Goal: Task Accomplishment & Management: Complete application form

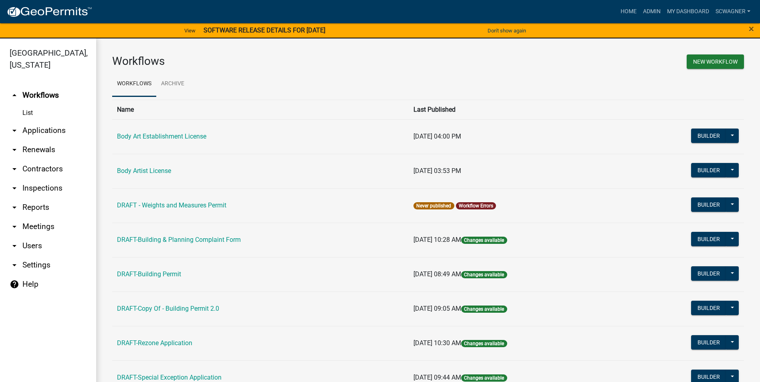
click at [57, 127] on link "arrow_drop_down Applications" at bounding box center [48, 130] width 96 height 19
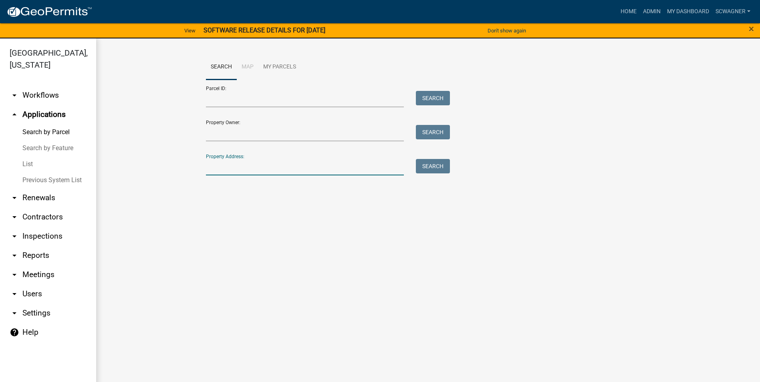
click at [219, 166] on input "Property Address:" at bounding box center [305, 167] width 198 height 16
type input "7190"
click at [441, 164] on button "Search" at bounding box center [433, 166] width 34 height 14
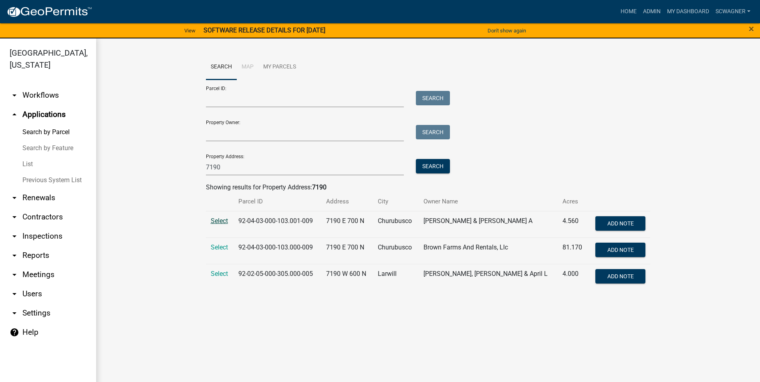
click at [223, 217] on span "Select" at bounding box center [219, 221] width 17 height 8
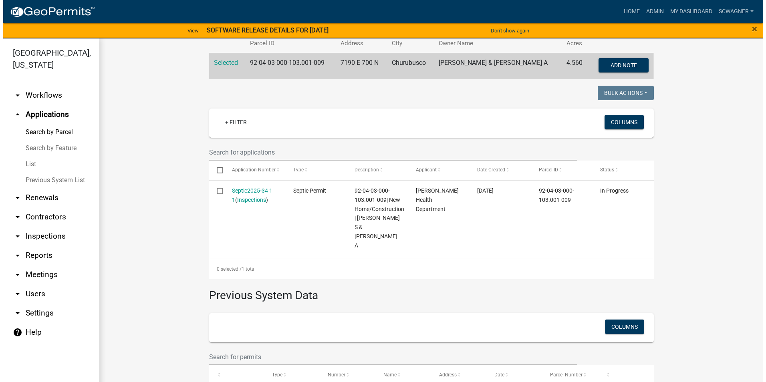
scroll to position [160, 0]
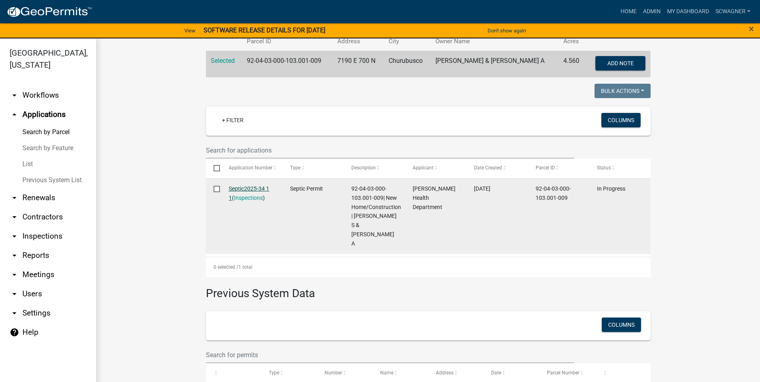
click at [238, 189] on link "Septic2025-34 1 1" at bounding box center [249, 193] width 40 height 16
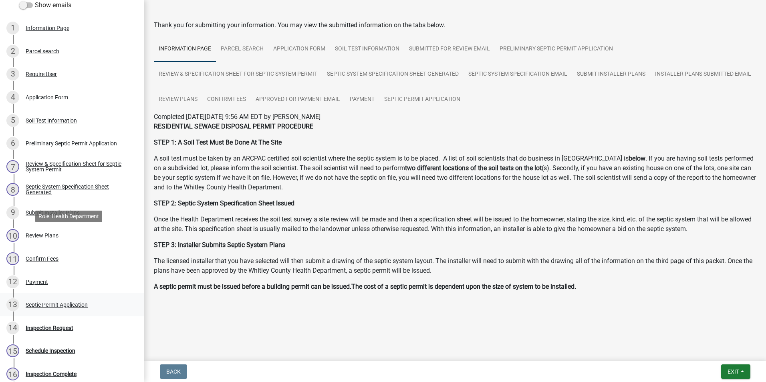
scroll to position [211, 0]
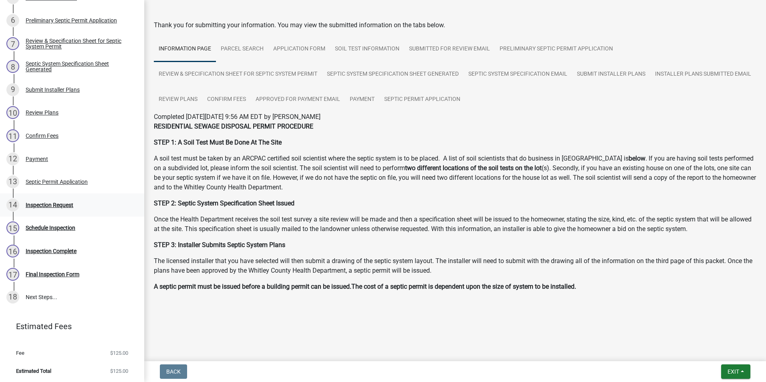
click at [49, 204] on div "Inspection Request" at bounding box center [50, 205] width 48 height 6
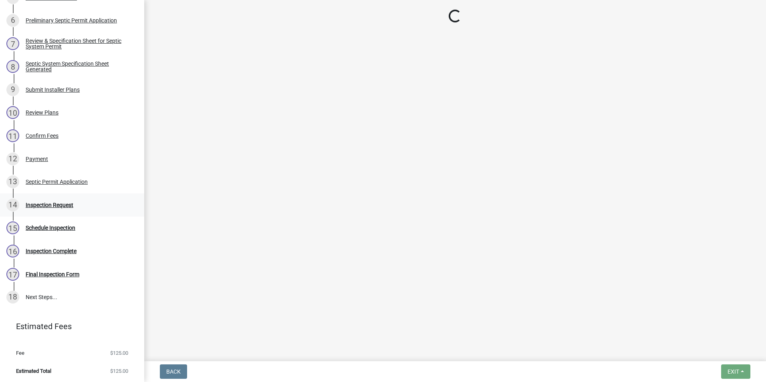
scroll to position [0, 0]
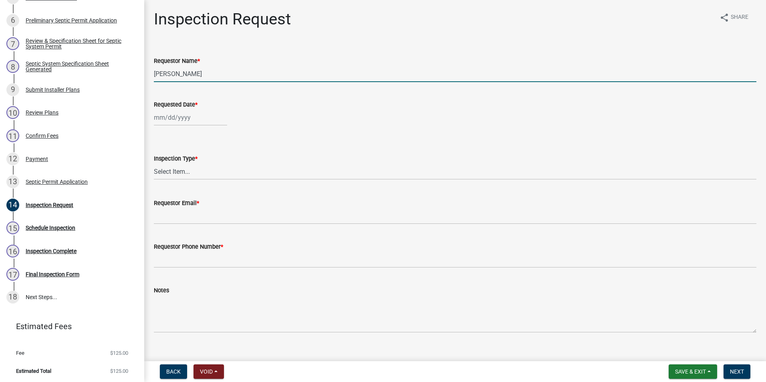
click at [199, 71] on input "[PERSON_NAME]" at bounding box center [455, 74] width 602 height 16
type input "L"
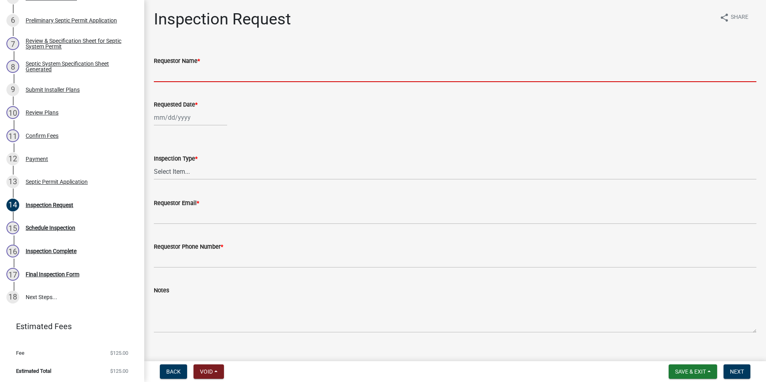
click at [199, 70] on input "Requestor Name *" at bounding box center [455, 74] width 602 height 16
type input "[PERSON_NAME]"
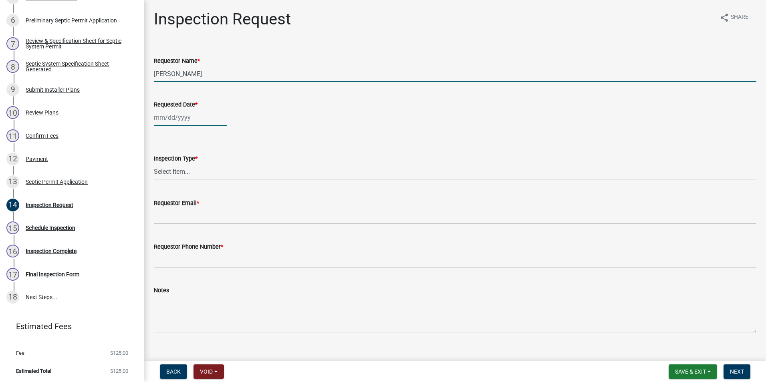
type input "[DATE]"
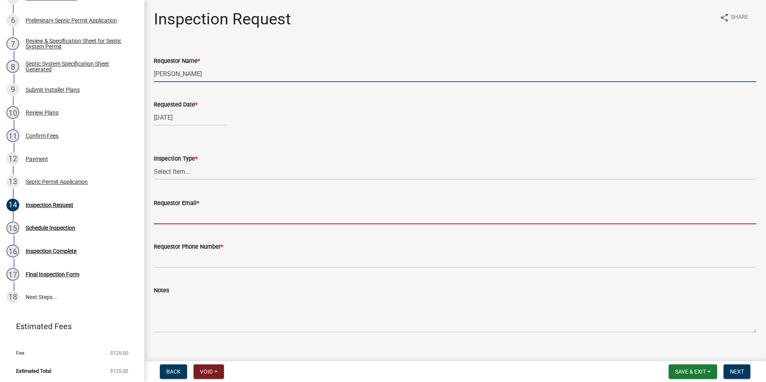
type input "[EMAIL_ADDRESS][DOMAIN_NAME]"
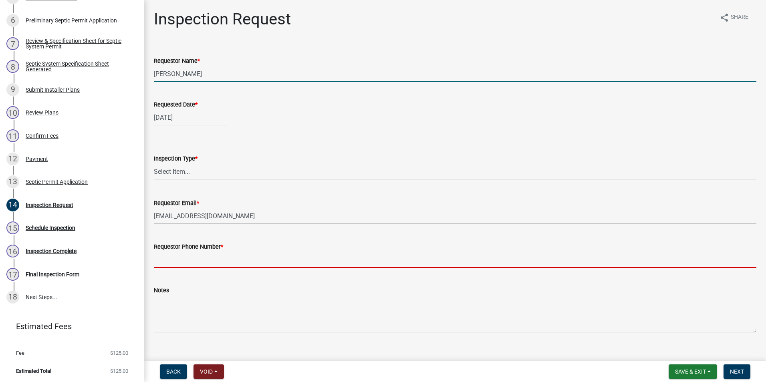
type input "2602483121"
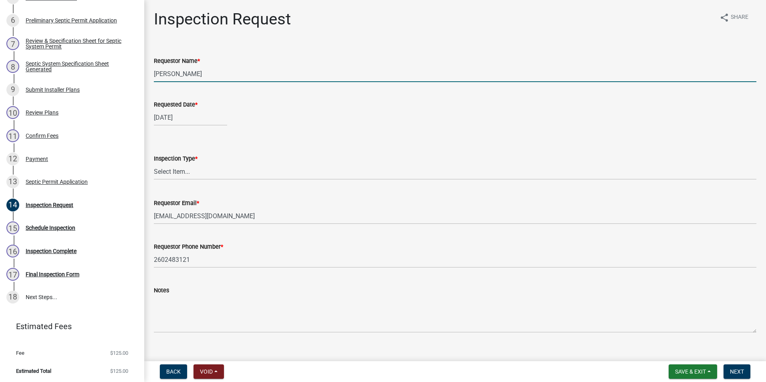
select select "10"
select select "2025"
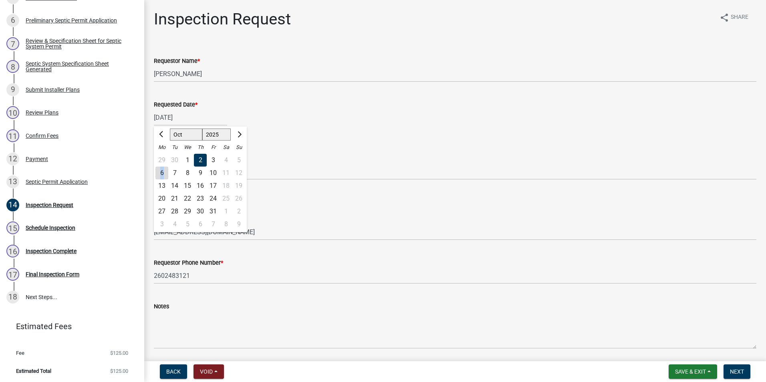
click at [162, 174] on div "6" at bounding box center [161, 173] width 13 height 13
type input "[DATE]"
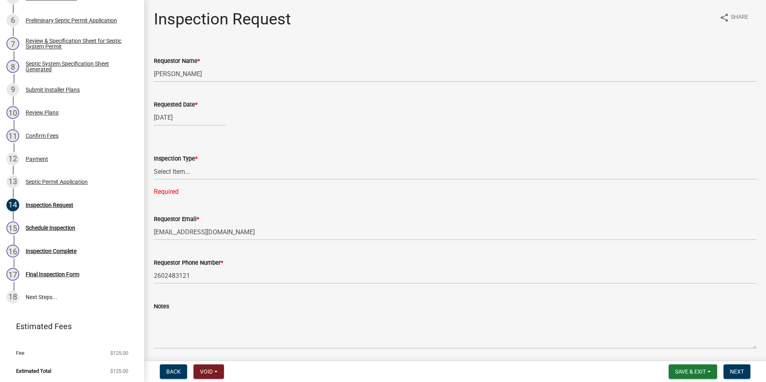
select select "10"
select select "2025"
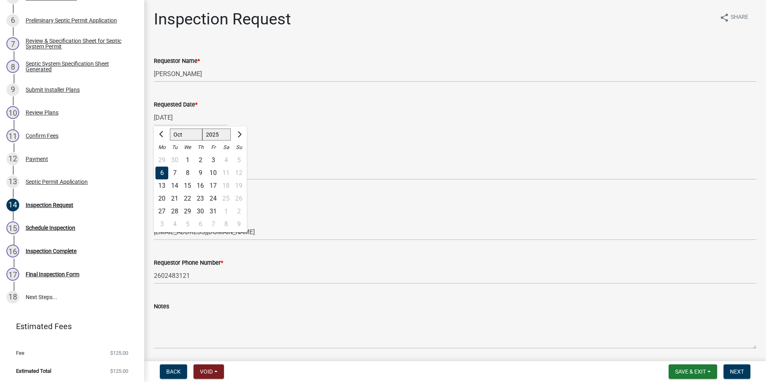
click at [171, 118] on div "[DATE] [PERSON_NAME] Apr May Jun [DATE] Aug Sep Oct Nov [DATE] 1526 1527 1528 1…" at bounding box center [190, 117] width 73 height 16
click at [215, 159] on div "3" at bounding box center [213, 160] width 13 height 13
type input "[DATE]"
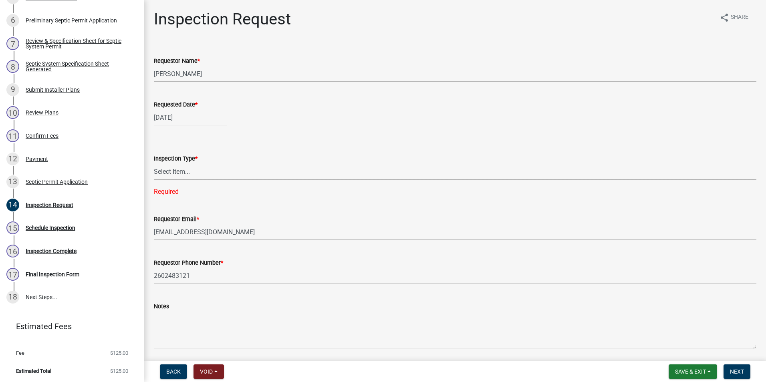
click at [195, 169] on select "Select Item... Septic Inspection" at bounding box center [455, 171] width 602 height 16
click at [154, 163] on select "Select Item... Septic Inspection" at bounding box center [455, 171] width 602 height 16
select select "dfdf2d03-a7c8-425d-a127-69a28e6ecd25"
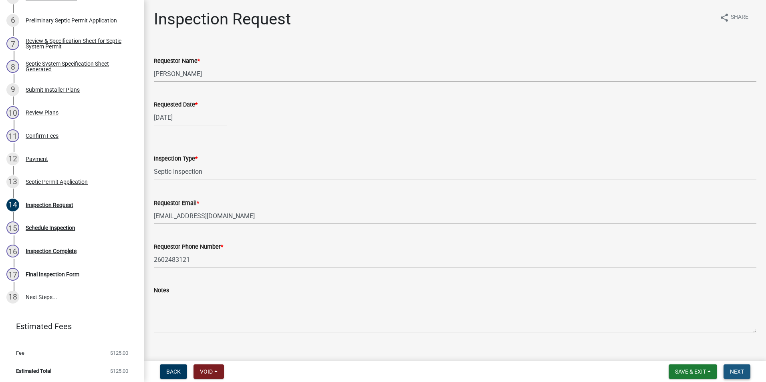
click at [737, 371] on span "Next" at bounding box center [737, 371] width 14 height 6
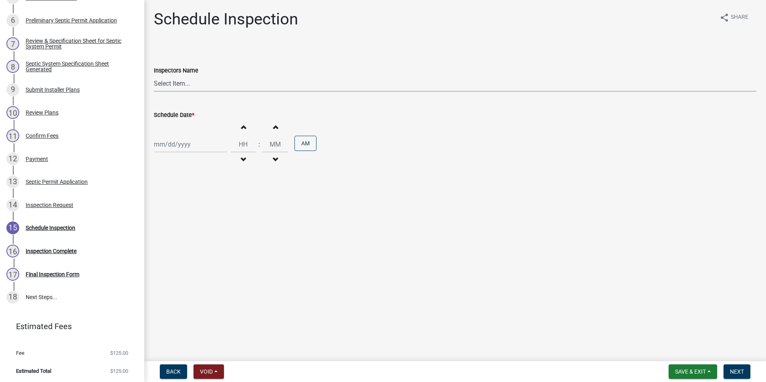
click at [178, 81] on select "Select Item... swagner ([PERSON_NAME] [PERSON_NAME]) [PERSON_NAME] ([PERSON_NAM…" at bounding box center [455, 83] width 602 height 16
select select "f7ad9f8f-cb11-4988-8b83-06889c6c21fa"
click at [154, 75] on select "Select Item... swagner ([PERSON_NAME] [PERSON_NAME]) [PERSON_NAME] ([PERSON_NAM…" at bounding box center [455, 83] width 602 height 16
click at [174, 148] on div at bounding box center [190, 144] width 73 height 16
select select "10"
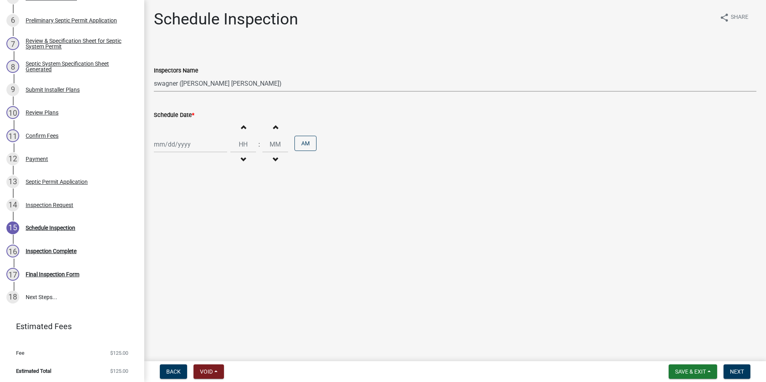
select select "2025"
click at [215, 186] on div "3" at bounding box center [213, 187] width 13 height 13
type input "[DATE]"
click at [242, 131] on button "Increment hours" at bounding box center [243, 127] width 17 height 14
type input "01"
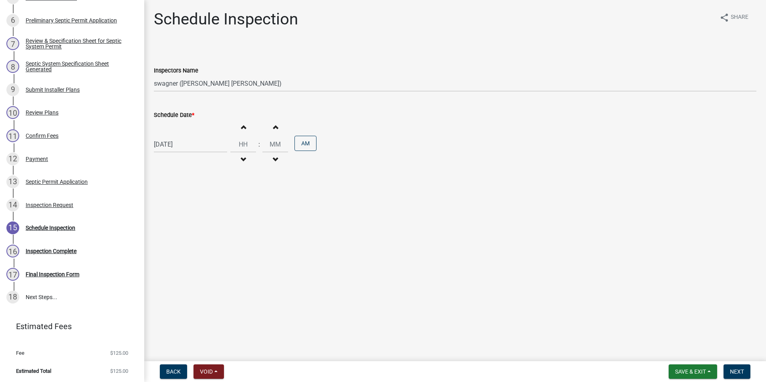
type input "00"
click at [242, 131] on button "Increment hours" at bounding box center [243, 127] width 17 height 14
type input "03"
click at [273, 125] on span "button" at bounding box center [275, 127] width 4 height 6
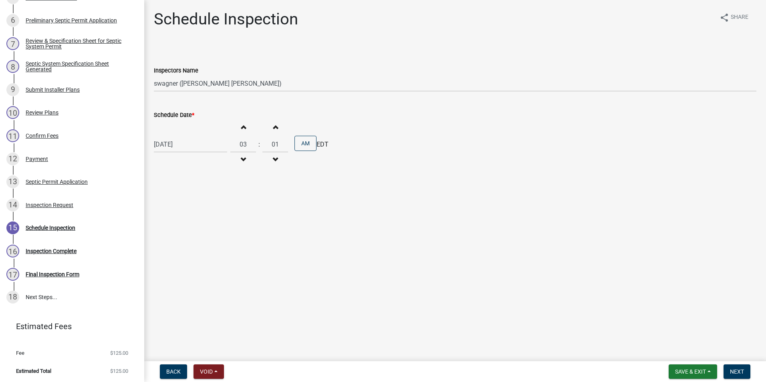
click at [273, 125] on span "button" at bounding box center [275, 127] width 4 height 6
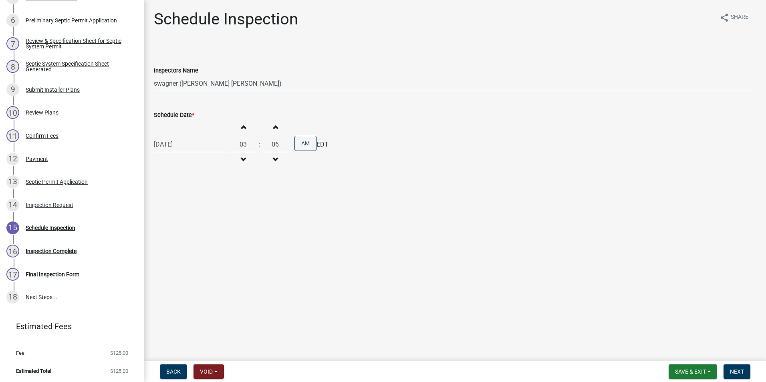
click at [273, 125] on span "button" at bounding box center [275, 127] width 4 height 6
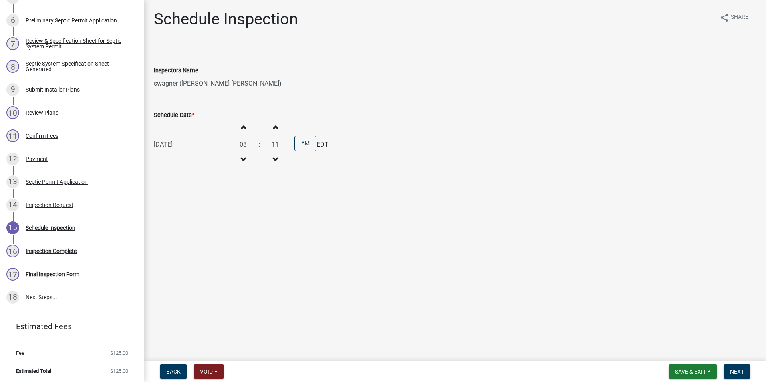
click at [273, 125] on span "button" at bounding box center [275, 127] width 4 height 6
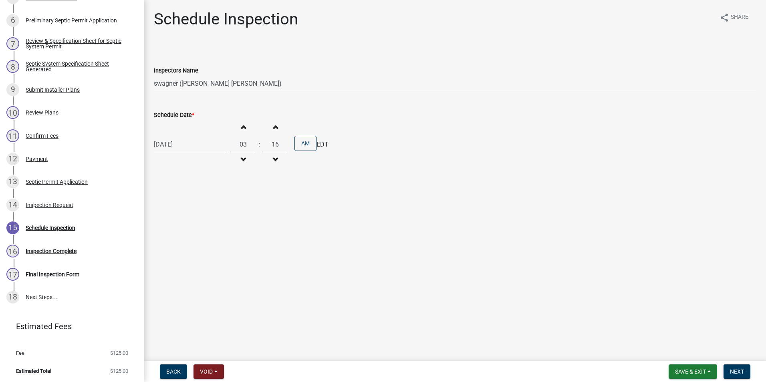
click at [273, 125] on span "button" at bounding box center [275, 127] width 4 height 6
type input "20"
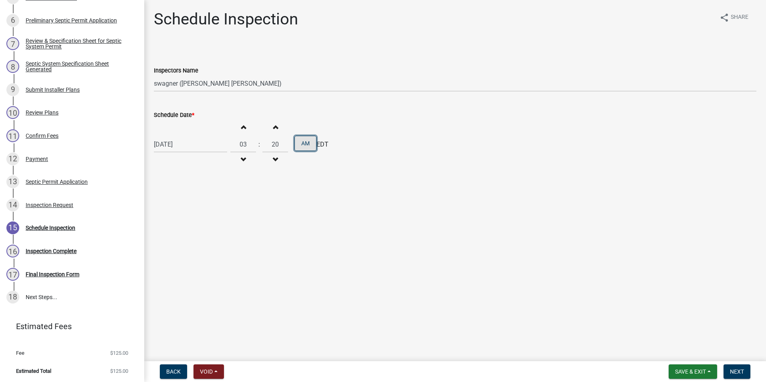
click at [306, 141] on button "AM" at bounding box center [305, 143] width 22 height 15
click at [739, 373] on span "Next" at bounding box center [737, 371] width 14 height 6
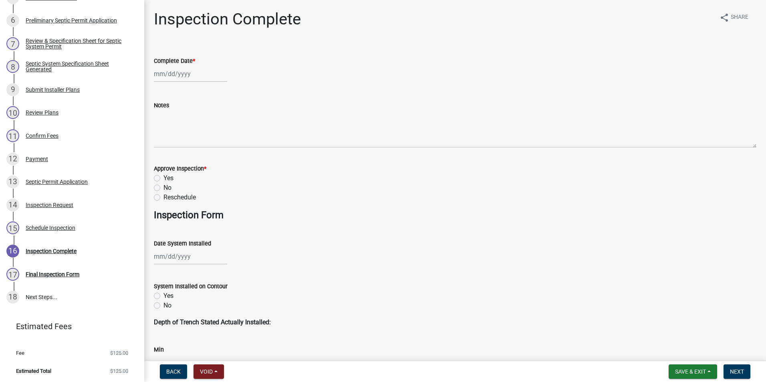
click at [181, 77] on div at bounding box center [190, 74] width 73 height 16
select select "10"
select select "2025"
click at [161, 129] on div "6" at bounding box center [161, 129] width 13 height 13
type input "[DATE]"
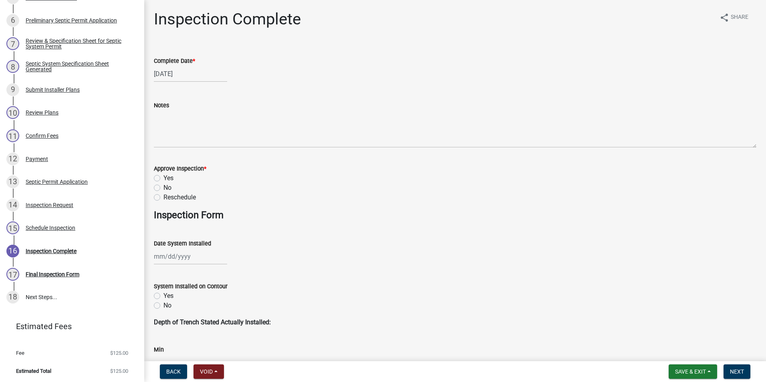
click at [173, 70] on div "[DATE]" at bounding box center [190, 74] width 73 height 16
select select "10"
select select "2025"
click at [216, 115] on div "3" at bounding box center [213, 116] width 13 height 13
type input "[DATE]"
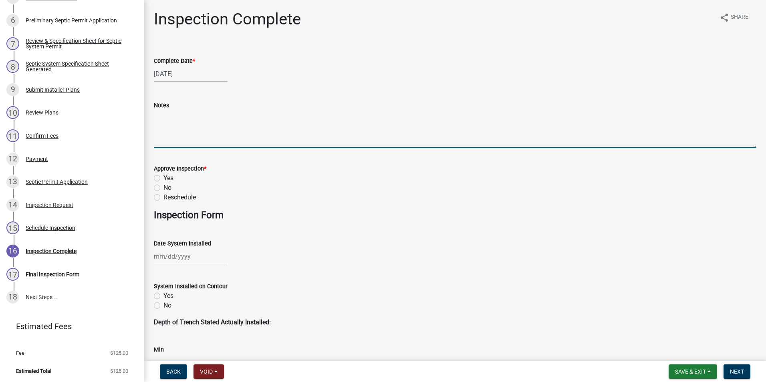
click at [200, 119] on textarea "Notes" at bounding box center [455, 129] width 602 height 38
type textarea "Septic installed by [PERSON_NAME] Exc., sand bed is covered and crowned with 12…"
click at [163, 177] on label "Yes" at bounding box center [168, 178] width 10 height 10
click at [163, 177] on input "Yes" at bounding box center [165, 175] width 5 height 5
radio input "true"
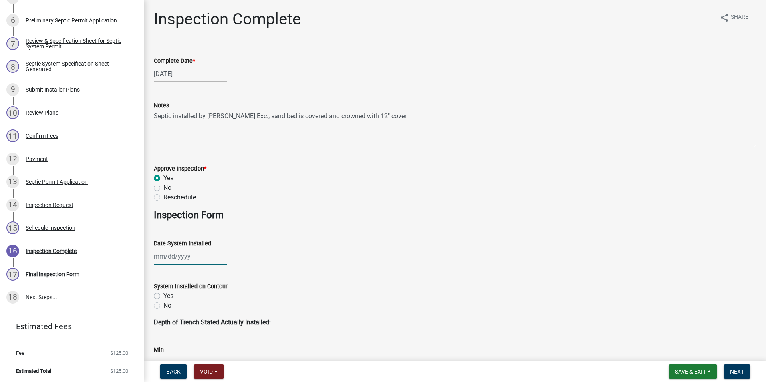
click at [181, 262] on div at bounding box center [190, 256] width 73 height 16
select select "10"
select select "2025"
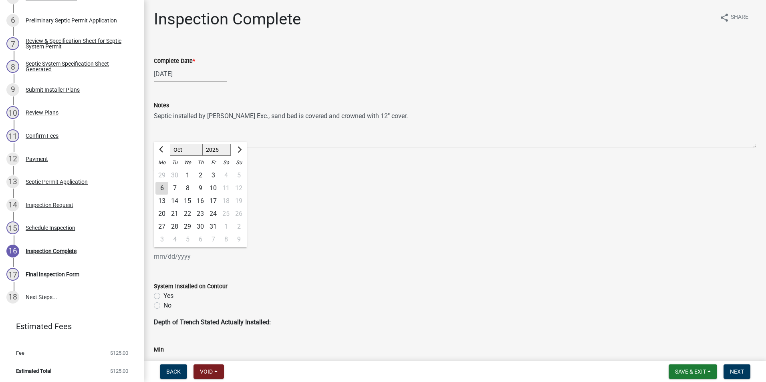
click at [215, 176] on div "3" at bounding box center [213, 175] width 13 height 13
type input "[DATE]"
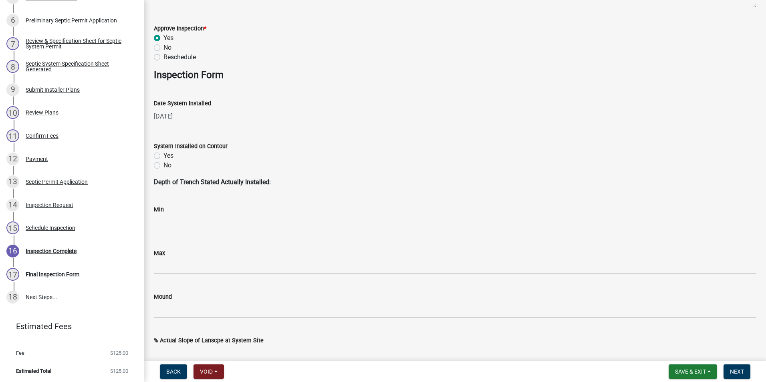
scroll to position [240, 0]
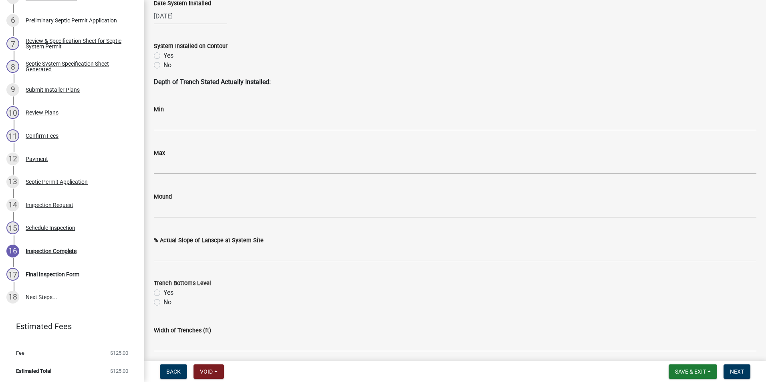
click at [163, 54] on label "Yes" at bounding box center [168, 56] width 10 height 10
click at [163, 54] on input "Yes" at bounding box center [165, 53] width 5 height 5
radio input "true"
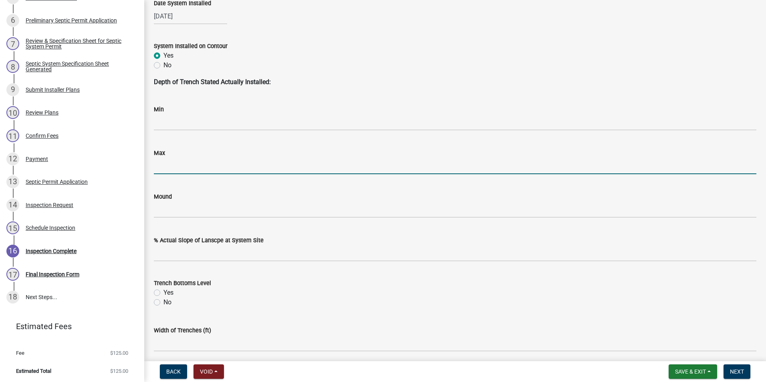
click at [161, 165] on input "Max" at bounding box center [455, 166] width 602 height 16
type input "30"
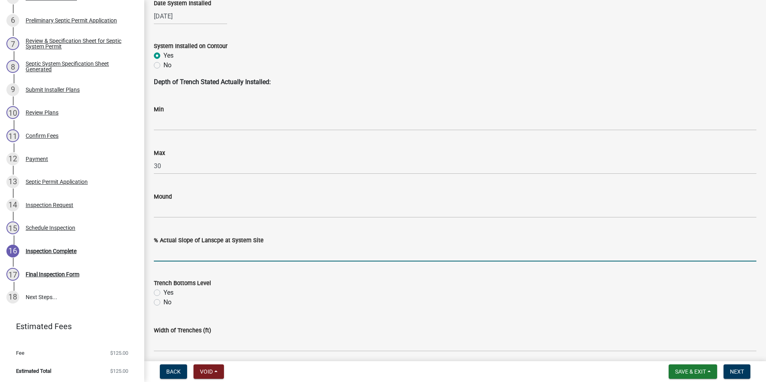
click at [217, 254] on input "text" at bounding box center [455, 253] width 602 height 16
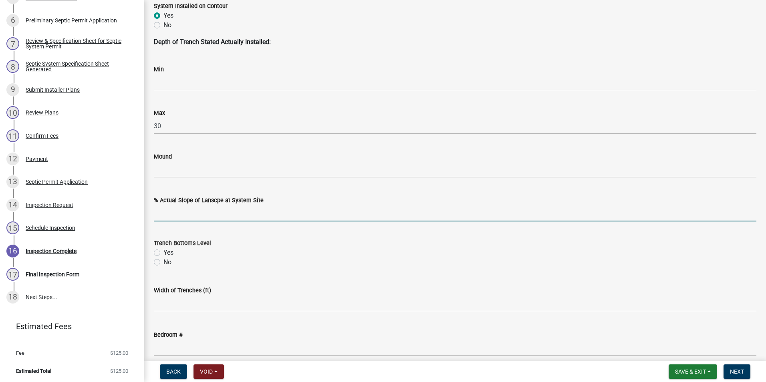
type input "0"
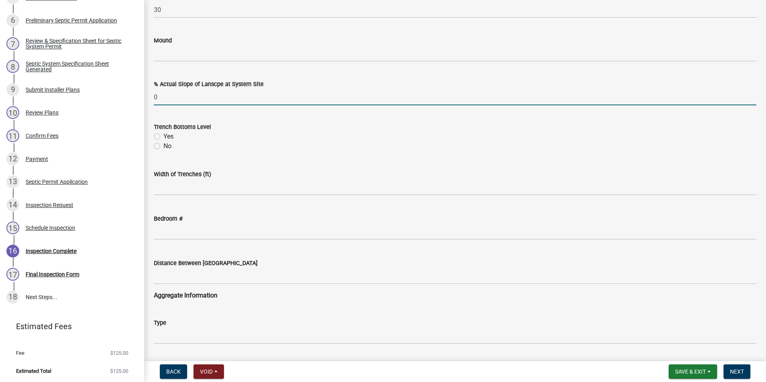
scroll to position [401, 0]
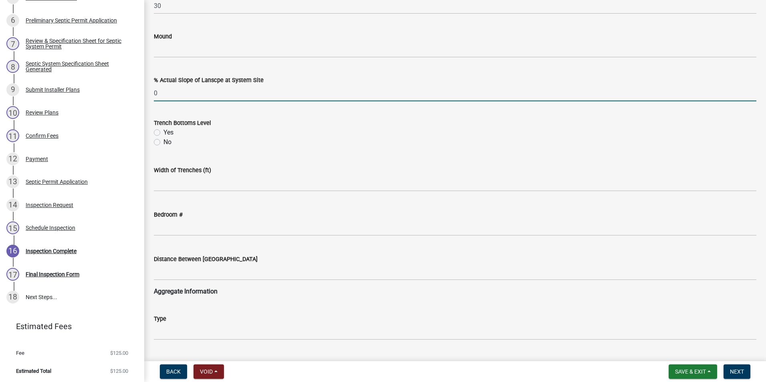
click at [163, 133] on label "Yes" at bounding box center [168, 133] width 10 height 10
click at [163, 133] on input "Yes" at bounding box center [165, 130] width 5 height 5
radio input "true"
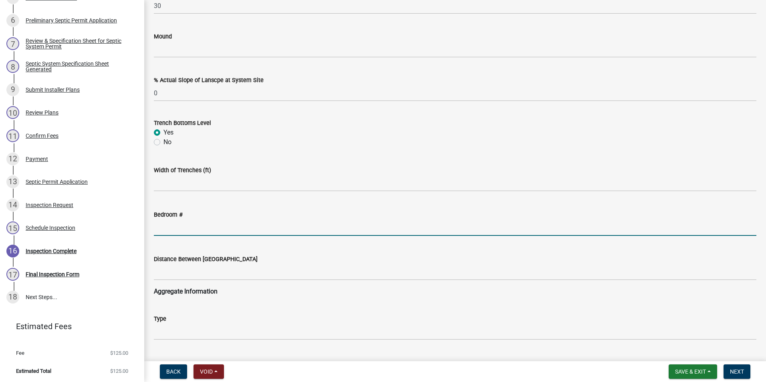
click at [179, 224] on input "text" at bounding box center [455, 227] width 602 height 16
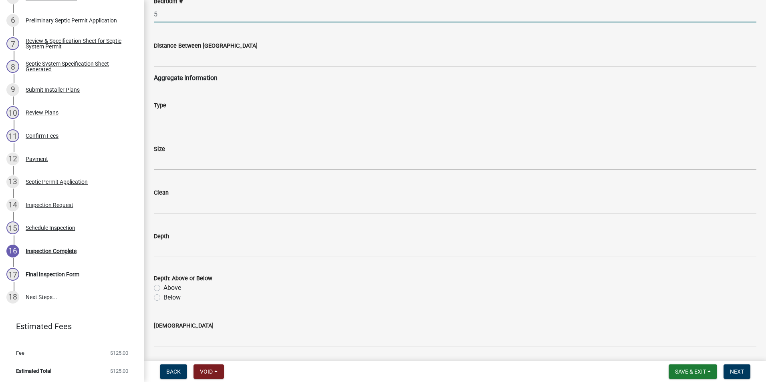
scroll to position [641, 0]
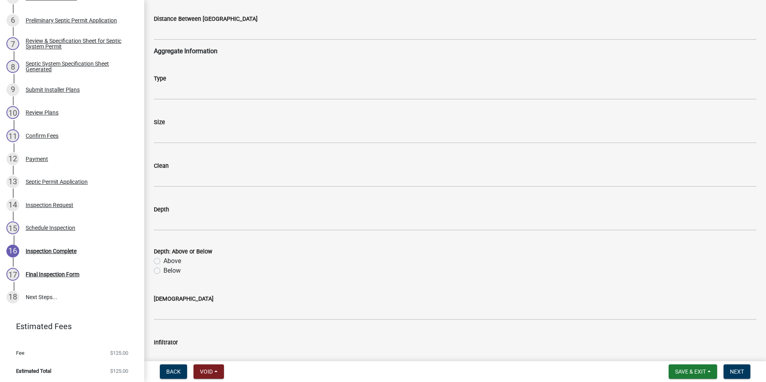
type input "5"
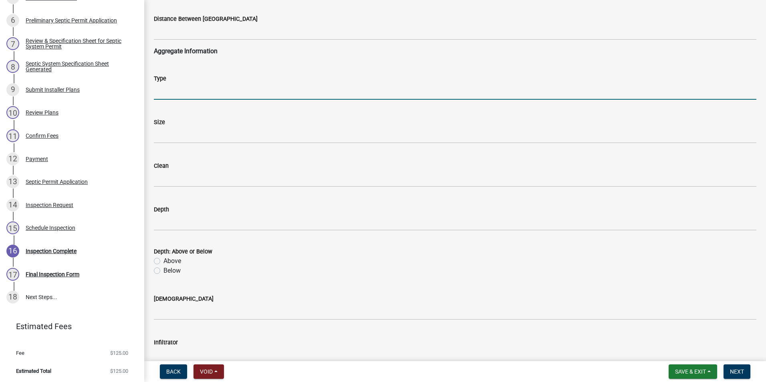
click at [174, 89] on input "Type" at bounding box center [455, 91] width 602 height 16
type input "sand"
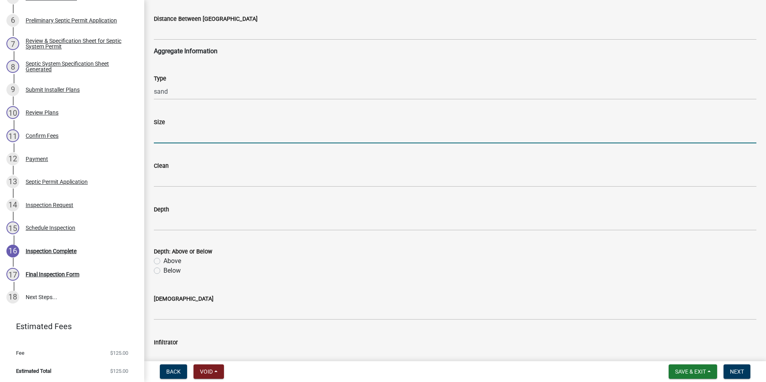
click at [179, 131] on input "Size" at bounding box center [455, 135] width 602 height 16
type input "23"
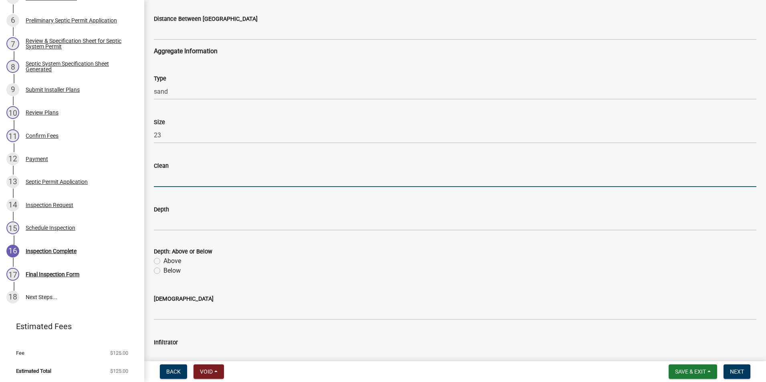
click at [179, 179] on input "Clean" at bounding box center [455, 179] width 602 height 16
type input "yes"
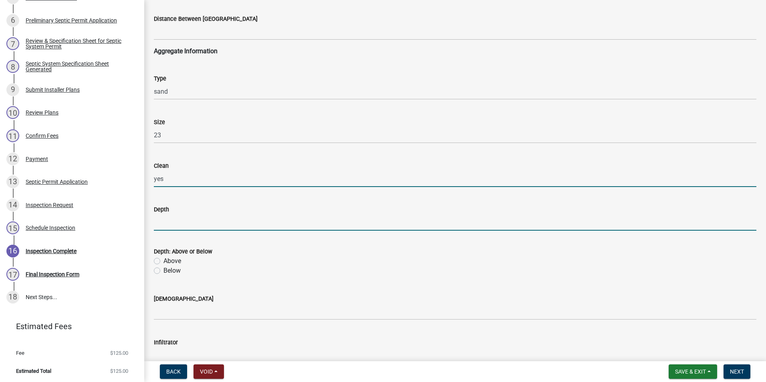
click at [181, 225] on input "Depth" at bounding box center [455, 222] width 602 height 16
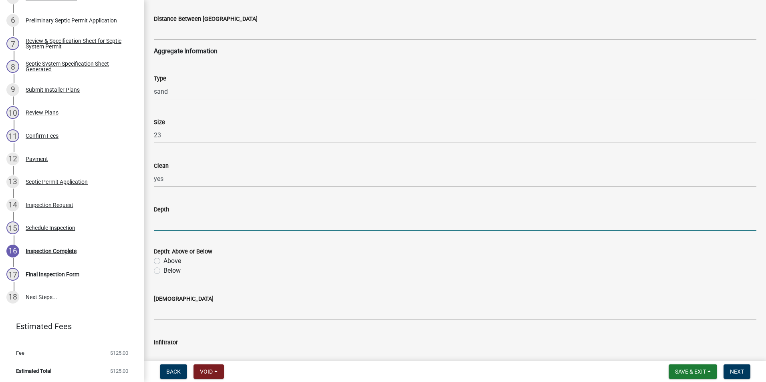
type input "6/3"
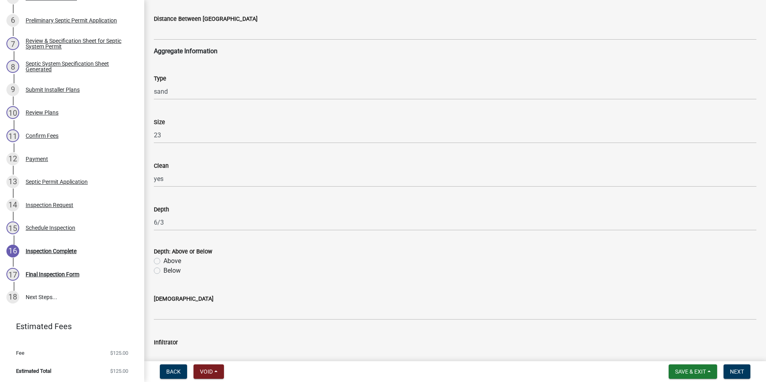
drag, startPoint x: 160, startPoint y: 269, endPoint x: 165, endPoint y: 278, distance: 10.2
click at [163, 269] on label "Below" at bounding box center [171, 271] width 17 height 10
click at [163, 269] on input "Below" at bounding box center [165, 268] width 5 height 5
radio input "true"
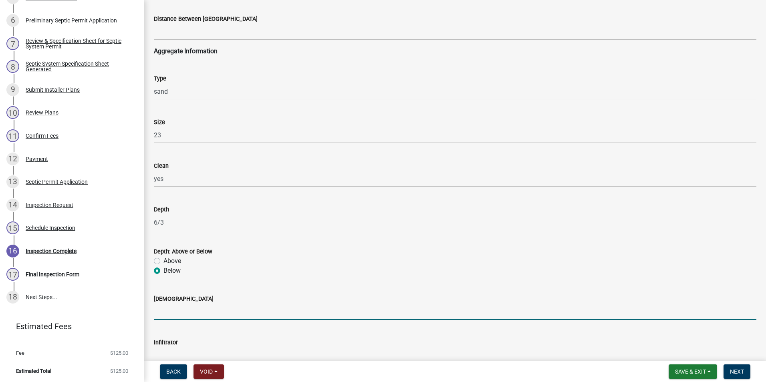
click at [171, 316] on input "[DEMOGRAPHIC_DATA]" at bounding box center [455, 312] width 602 height 16
type input "yes"
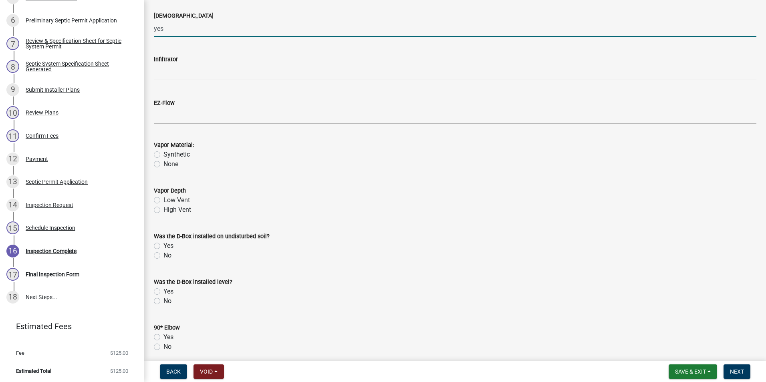
scroll to position [961, 0]
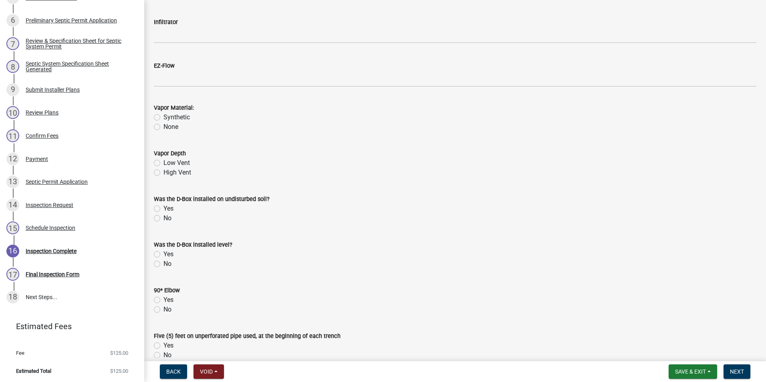
click at [163, 163] on label "Low Vent" at bounding box center [176, 163] width 26 height 10
click at [163, 163] on input "Low Vent" at bounding box center [165, 160] width 5 height 5
radio input "true"
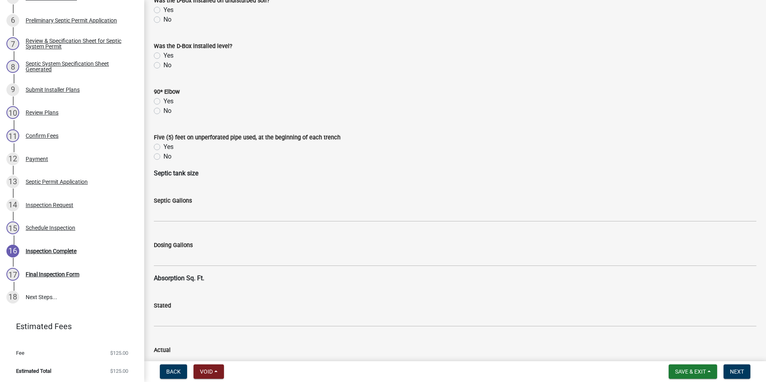
scroll to position [1162, 0]
click at [163, 19] on label "No" at bounding box center [167, 18] width 8 height 10
click at [163, 18] on input "No" at bounding box center [165, 15] width 5 height 5
radio input "true"
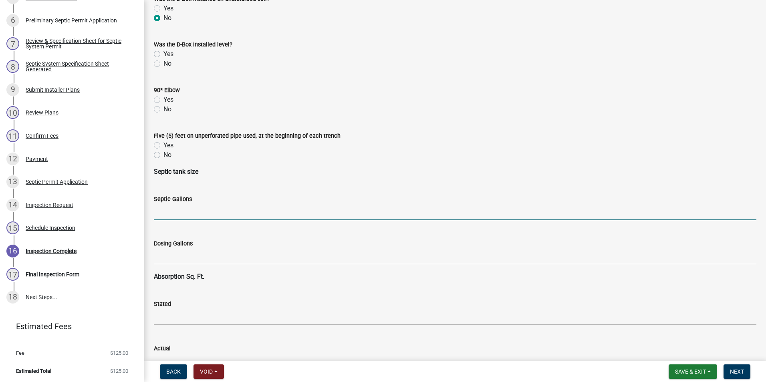
click at [202, 213] on input "text" at bounding box center [455, 212] width 602 height 16
type input "1500"
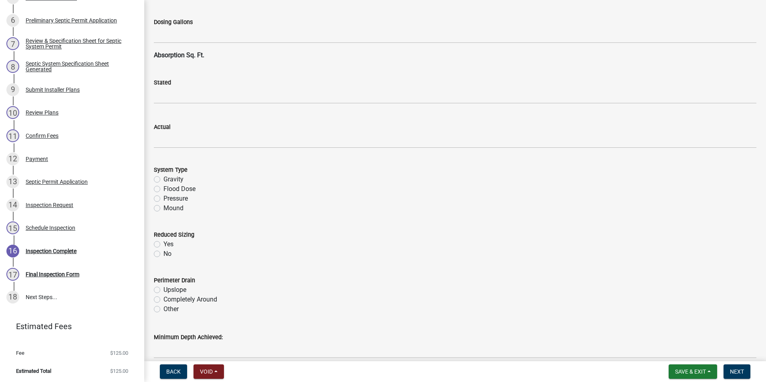
scroll to position [1402, 0]
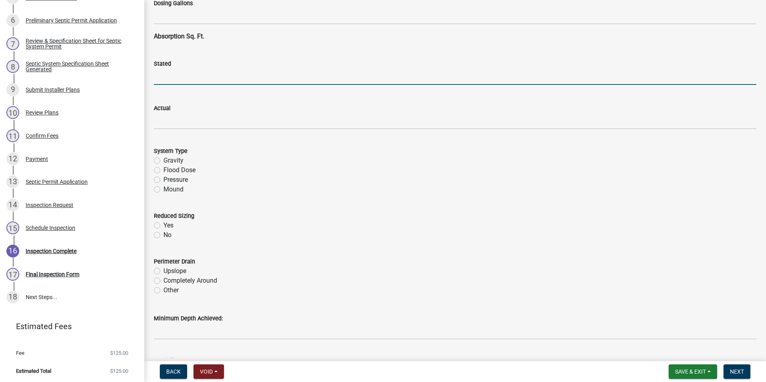
click at [177, 71] on input "text" at bounding box center [455, 76] width 602 height 16
type input "2029"
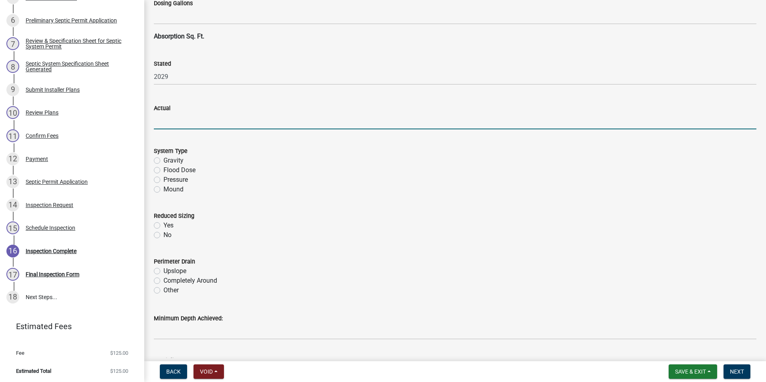
click at [183, 124] on input "text" at bounding box center [455, 121] width 602 height 16
type input "2088"
click at [163, 161] on label "Gravity" at bounding box center [173, 161] width 20 height 10
click at [163, 161] on input "Gravity" at bounding box center [165, 158] width 5 height 5
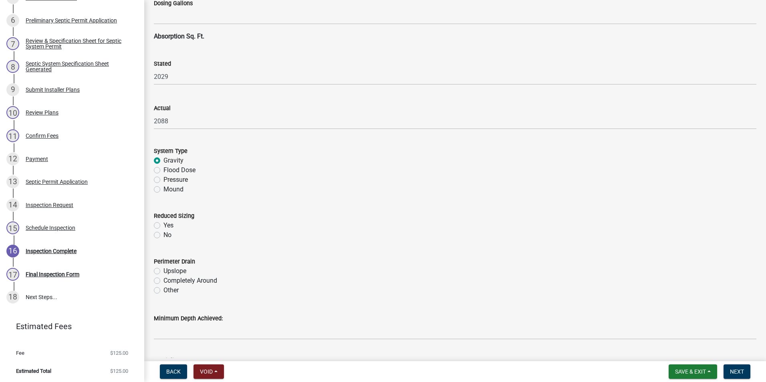
radio input "true"
click at [163, 236] on label "No" at bounding box center [167, 235] width 8 height 10
click at [163, 236] on input "No" at bounding box center [165, 232] width 5 height 5
radio input "true"
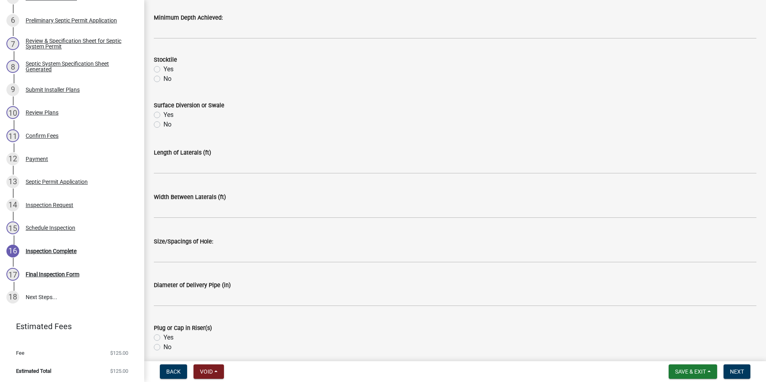
scroll to position [1722, 0]
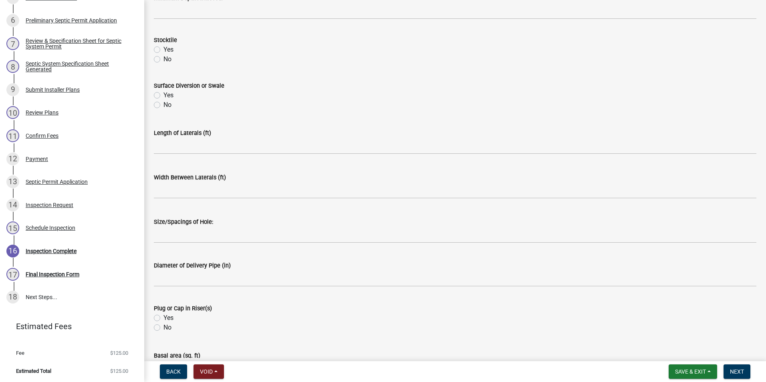
click at [163, 96] on label "Yes" at bounding box center [168, 96] width 10 height 10
click at [163, 96] on input "Yes" at bounding box center [165, 93] width 5 height 5
radio input "true"
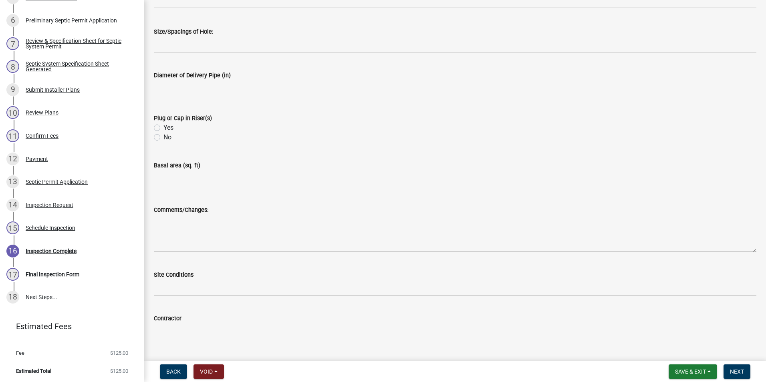
scroll to position [1923, 0]
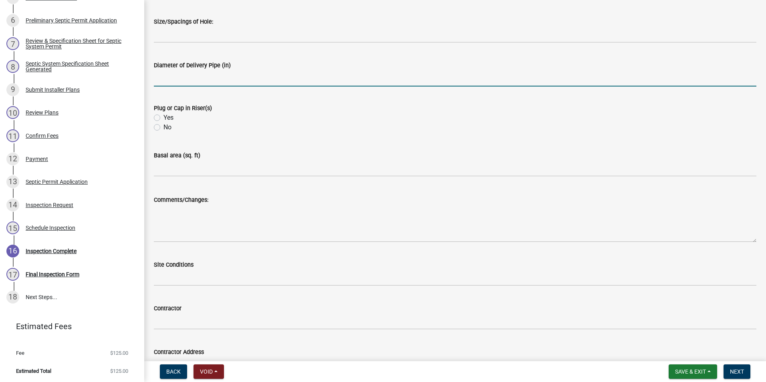
click at [207, 81] on input "text" at bounding box center [455, 78] width 602 height 16
type input "4"
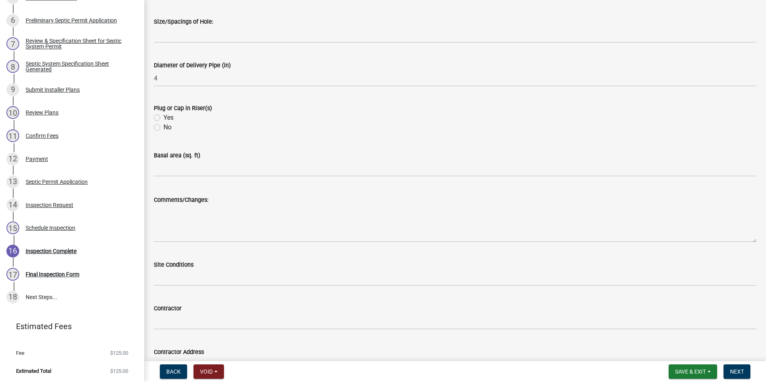
click at [163, 117] on label "Yes" at bounding box center [168, 118] width 10 height 10
click at [163, 117] on input "Yes" at bounding box center [165, 115] width 5 height 5
radio input "true"
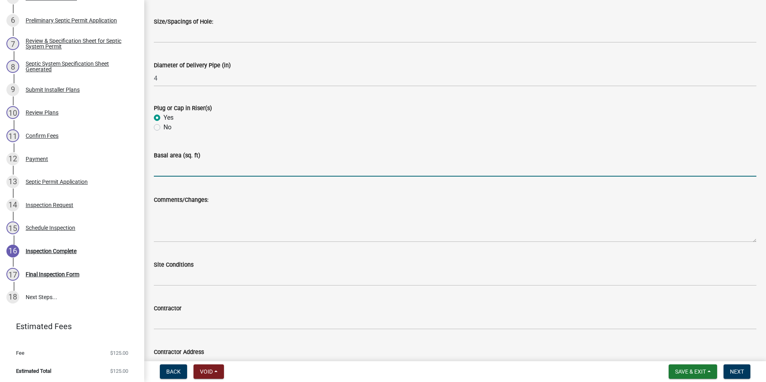
click at [166, 167] on input "text" at bounding box center [455, 168] width 602 height 16
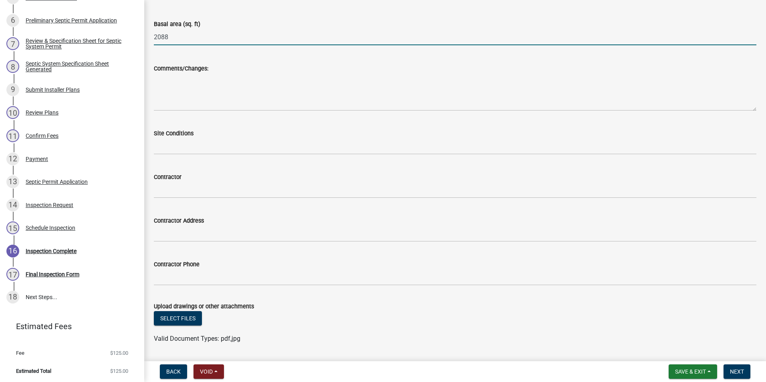
scroll to position [2078, 0]
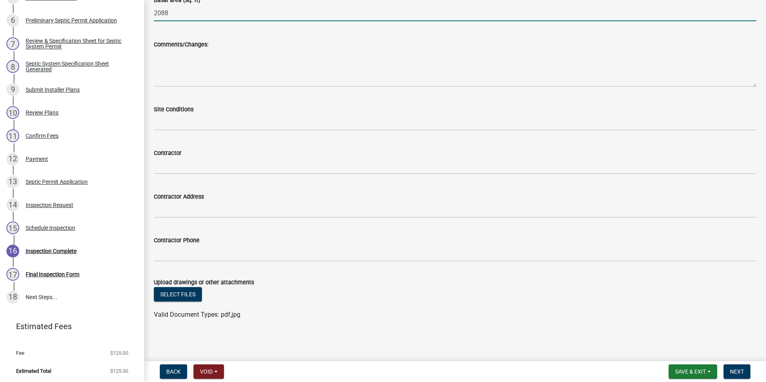
type input "2088"
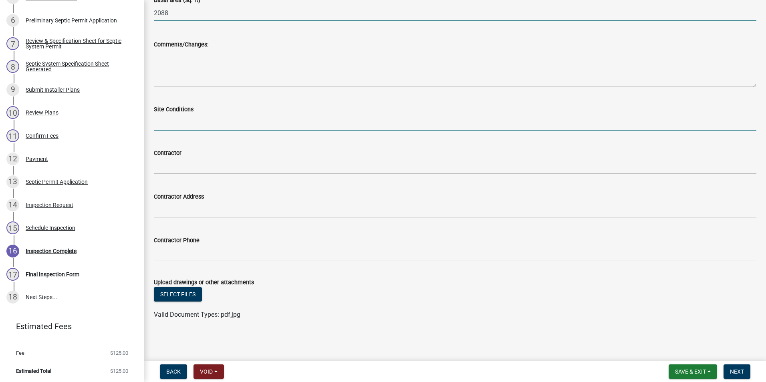
click at [180, 122] on input "Site Conditions" at bounding box center [455, 122] width 602 height 16
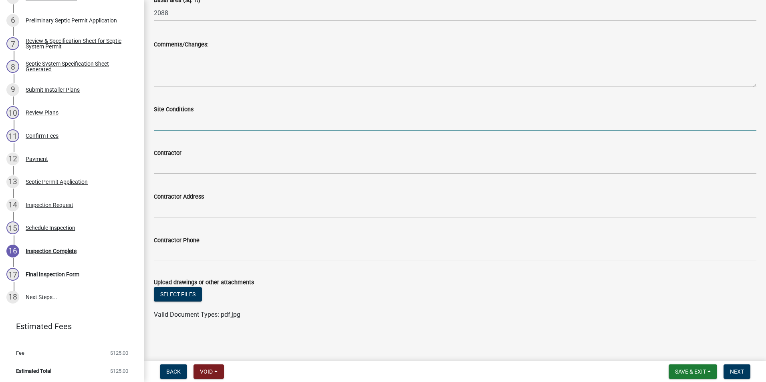
type input "dry"
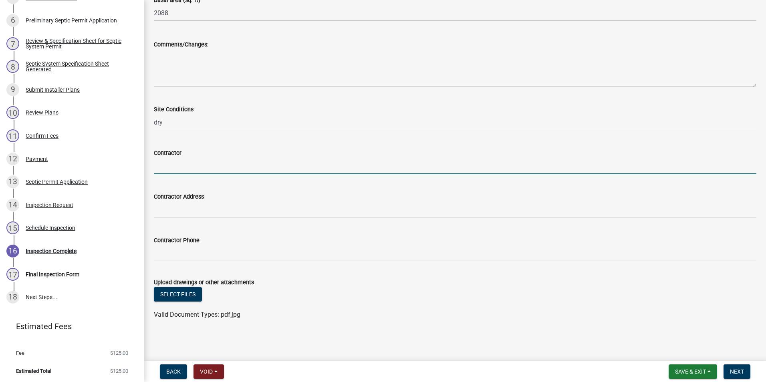
click at [179, 165] on input "Contractor" at bounding box center [455, 166] width 602 height 16
type input "[PERSON_NAME] exc"
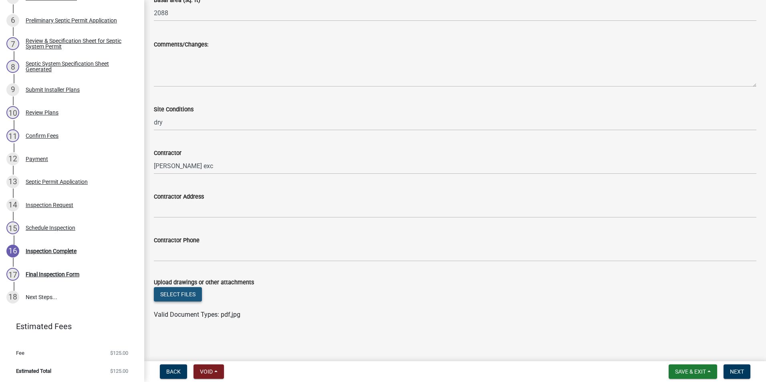
click at [185, 290] on button "Select files" at bounding box center [178, 294] width 48 height 14
click at [742, 372] on span "Next" at bounding box center [737, 371] width 14 height 6
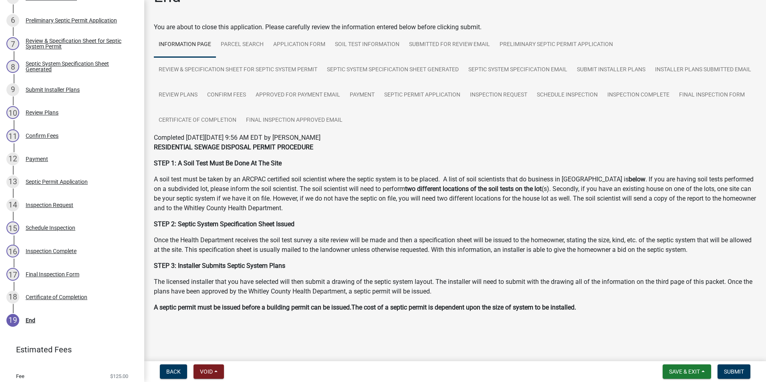
scroll to position [43, 0]
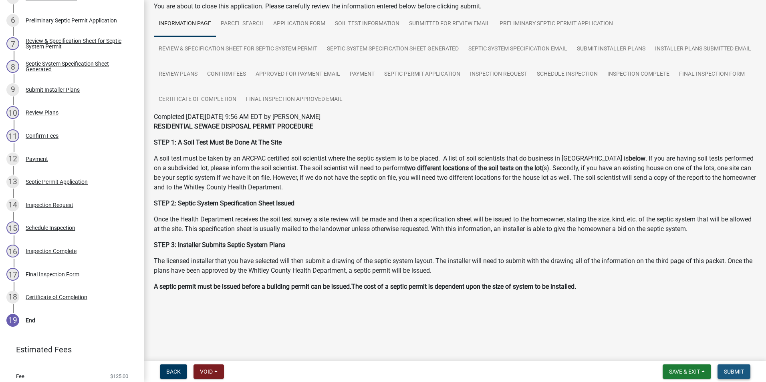
click at [730, 371] on span "Submit" at bounding box center [734, 371] width 20 height 6
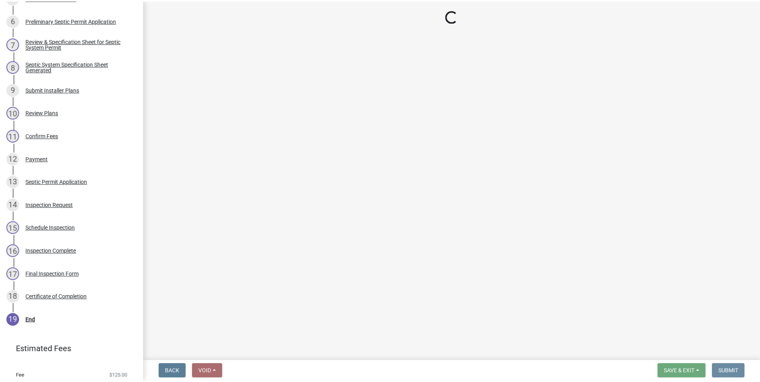
scroll to position [0, 0]
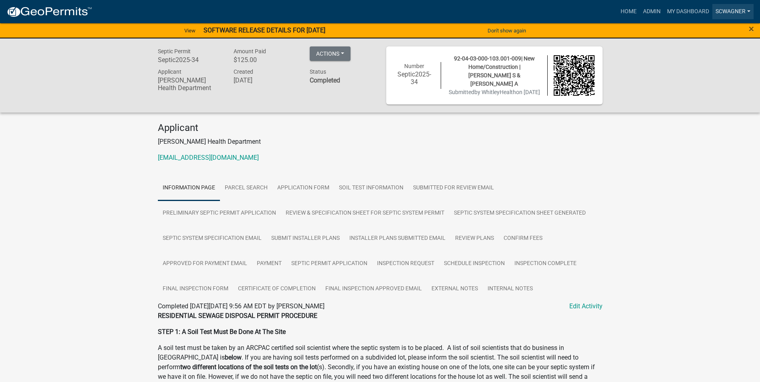
click at [729, 7] on link "scwagner" at bounding box center [732, 11] width 41 height 15
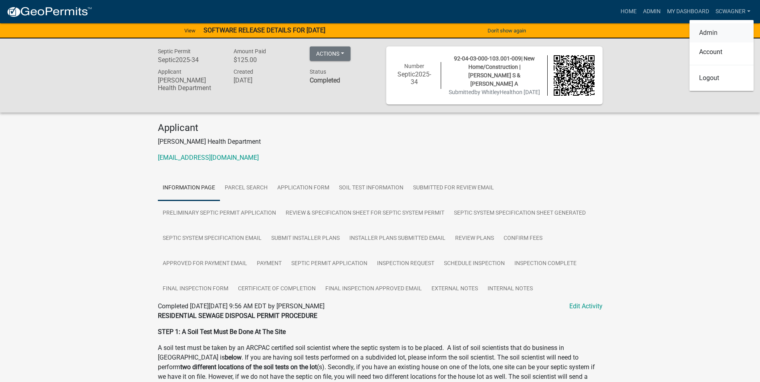
click at [709, 34] on link "Admin" at bounding box center [721, 32] width 64 height 19
